Goal: Task Accomplishment & Management: Use online tool/utility

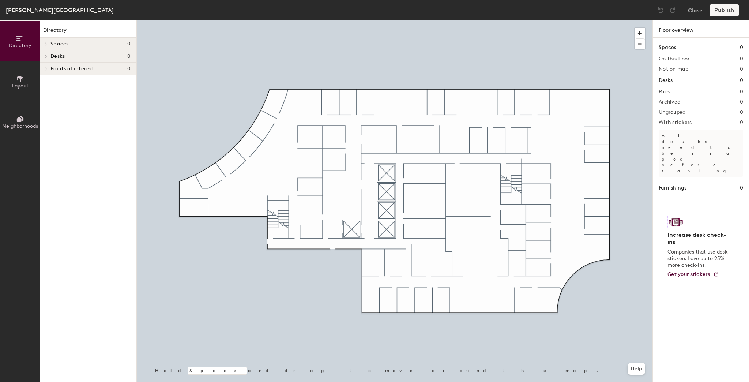
click at [20, 82] on icon at bounding box center [20, 79] width 8 height 8
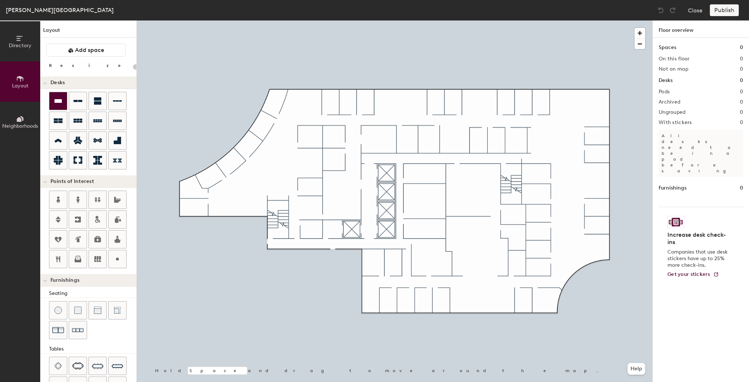
click at [56, 101] on icon at bounding box center [57, 101] width 7 height 4
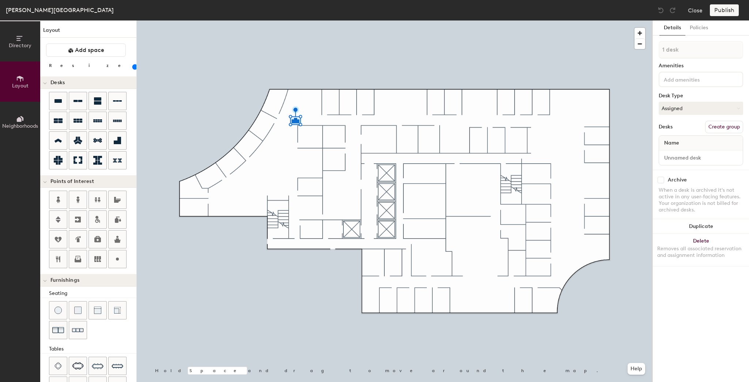
click at [722, 8] on div "Publish" at bounding box center [726, 10] width 33 height 12
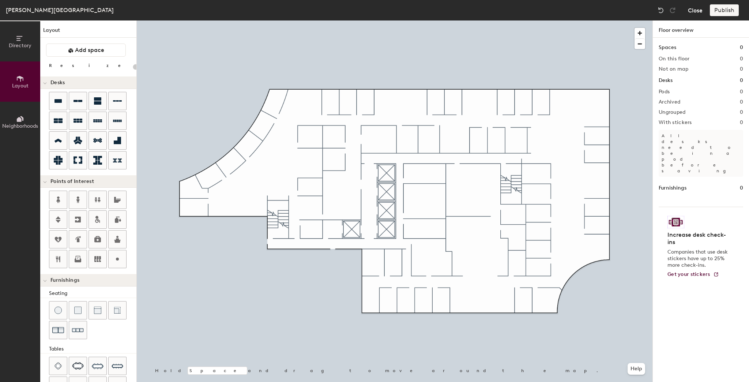
click at [699, 7] on button "Close" at bounding box center [695, 10] width 15 height 12
type input "20"
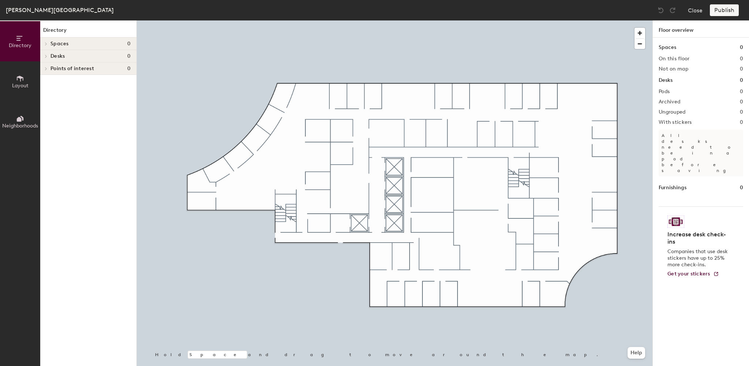
click at [26, 81] on button "Layout" at bounding box center [20, 81] width 40 height 40
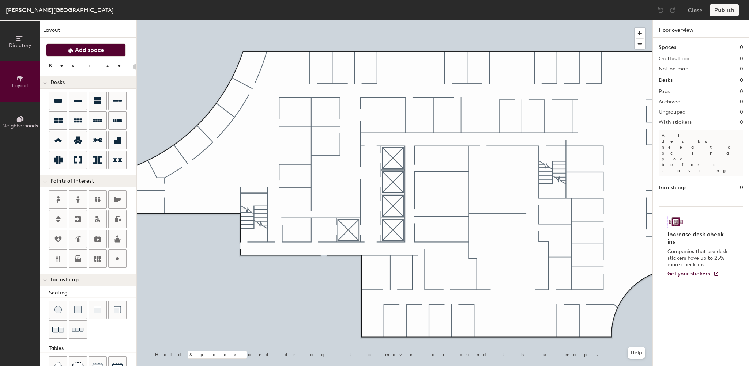
click at [77, 52] on span "Add space" at bounding box center [89, 49] width 29 height 7
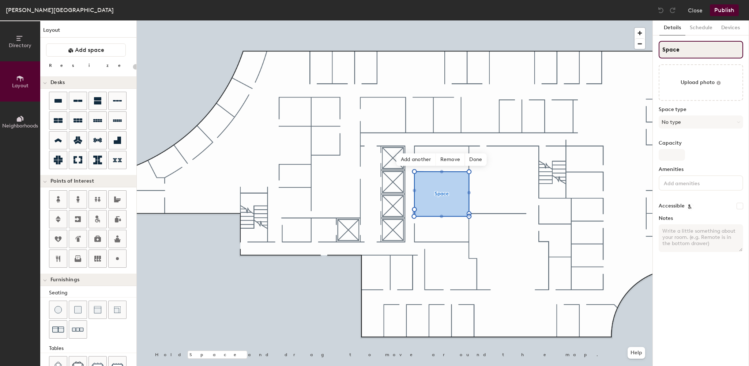
drag, startPoint x: 685, startPoint y: 47, endPoint x: 659, endPoint y: 50, distance: 26.1
click at [659, 50] on input "Space" at bounding box center [701, 50] width 84 height 18
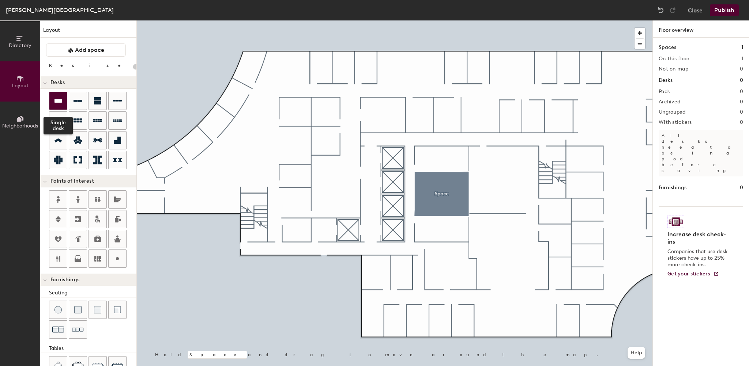
click at [56, 98] on icon at bounding box center [58, 101] width 9 height 9
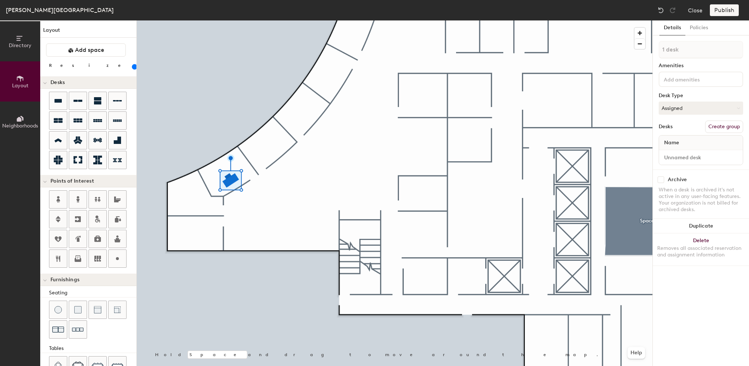
drag, startPoint x: 74, startPoint y: 66, endPoint x: 77, endPoint y: 69, distance: 4.4
click at [133, 69] on input "range" at bounding box center [133, 67] width 0 height 6
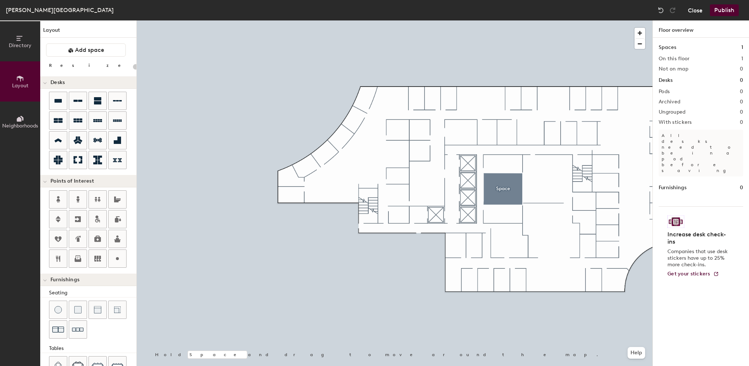
click at [696, 12] on button "Close" at bounding box center [695, 10] width 15 height 12
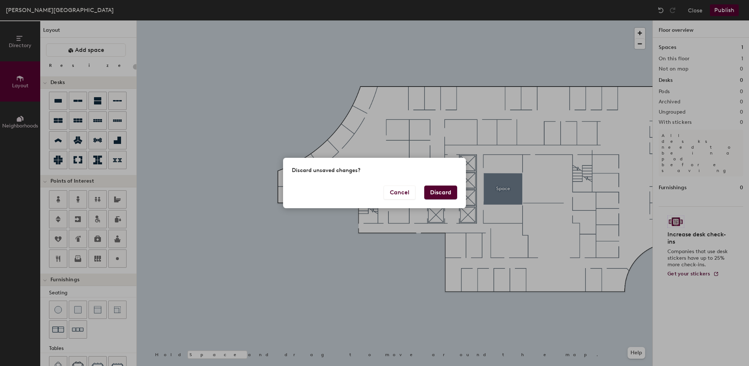
click at [449, 192] on button "Discard" at bounding box center [440, 193] width 33 height 14
type input "20"
